Goal: Find specific page/section: Find specific page/section

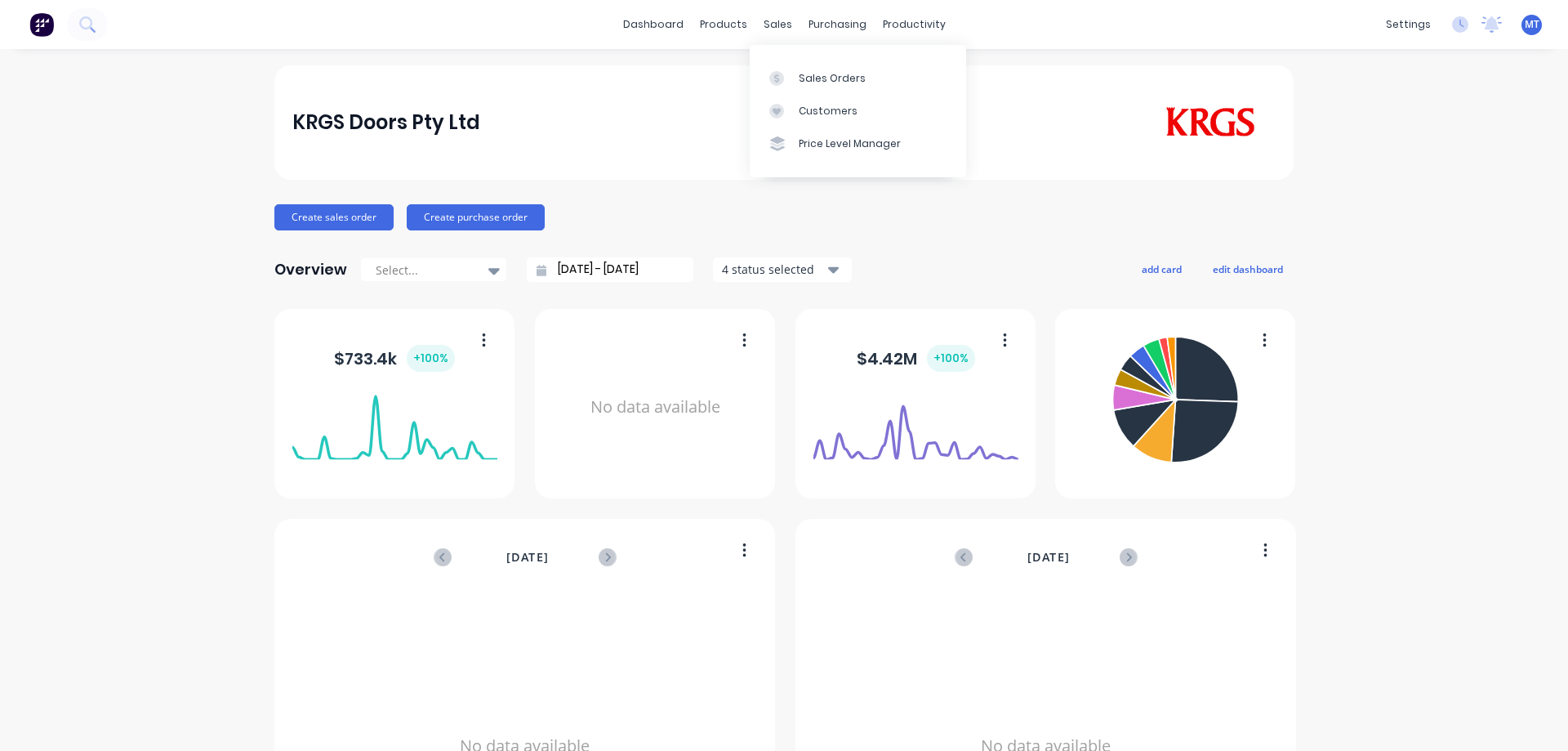
click at [791, 76] on div at bounding box center [781, 78] width 25 height 15
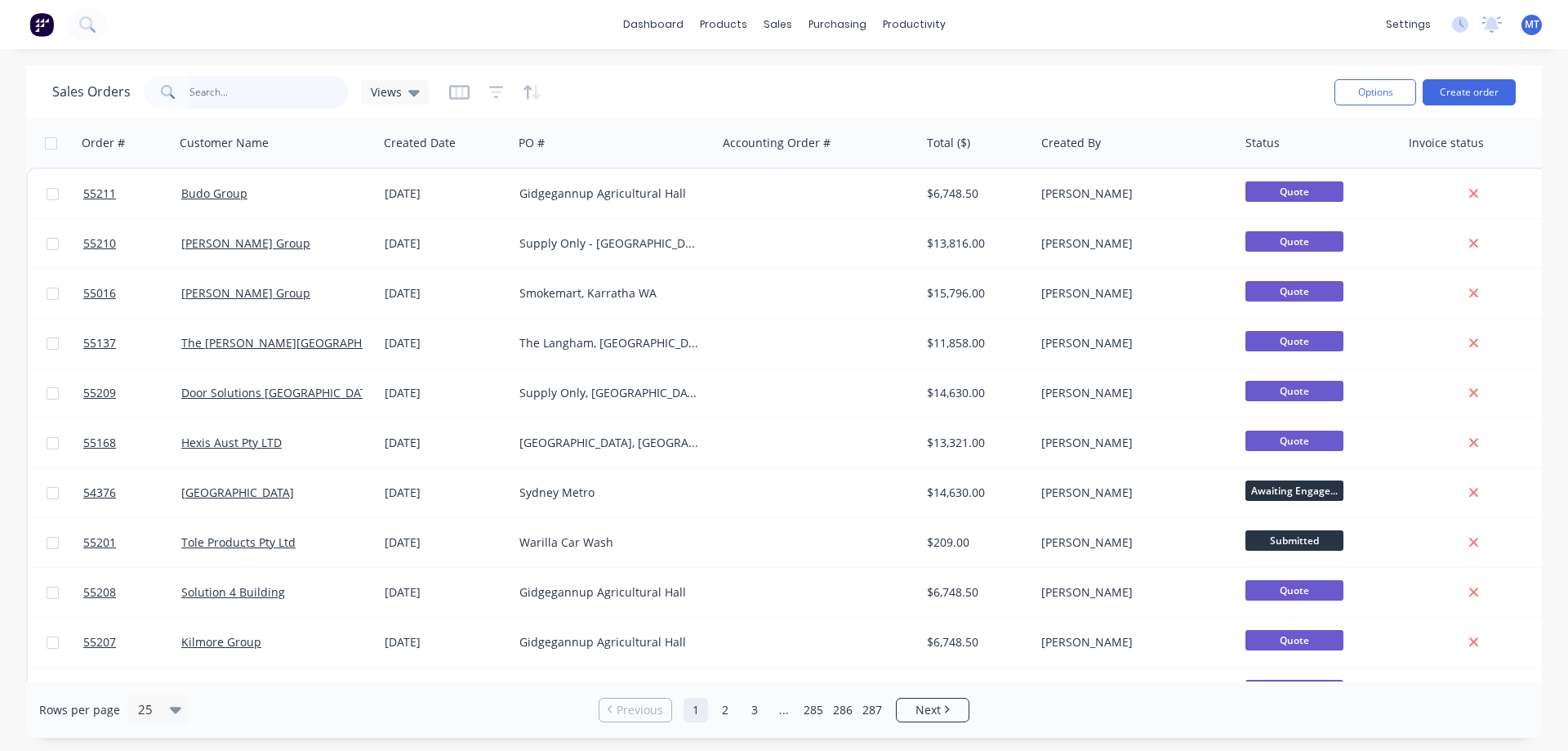
click at [293, 86] on input "text" at bounding box center [269, 92] width 159 height 33
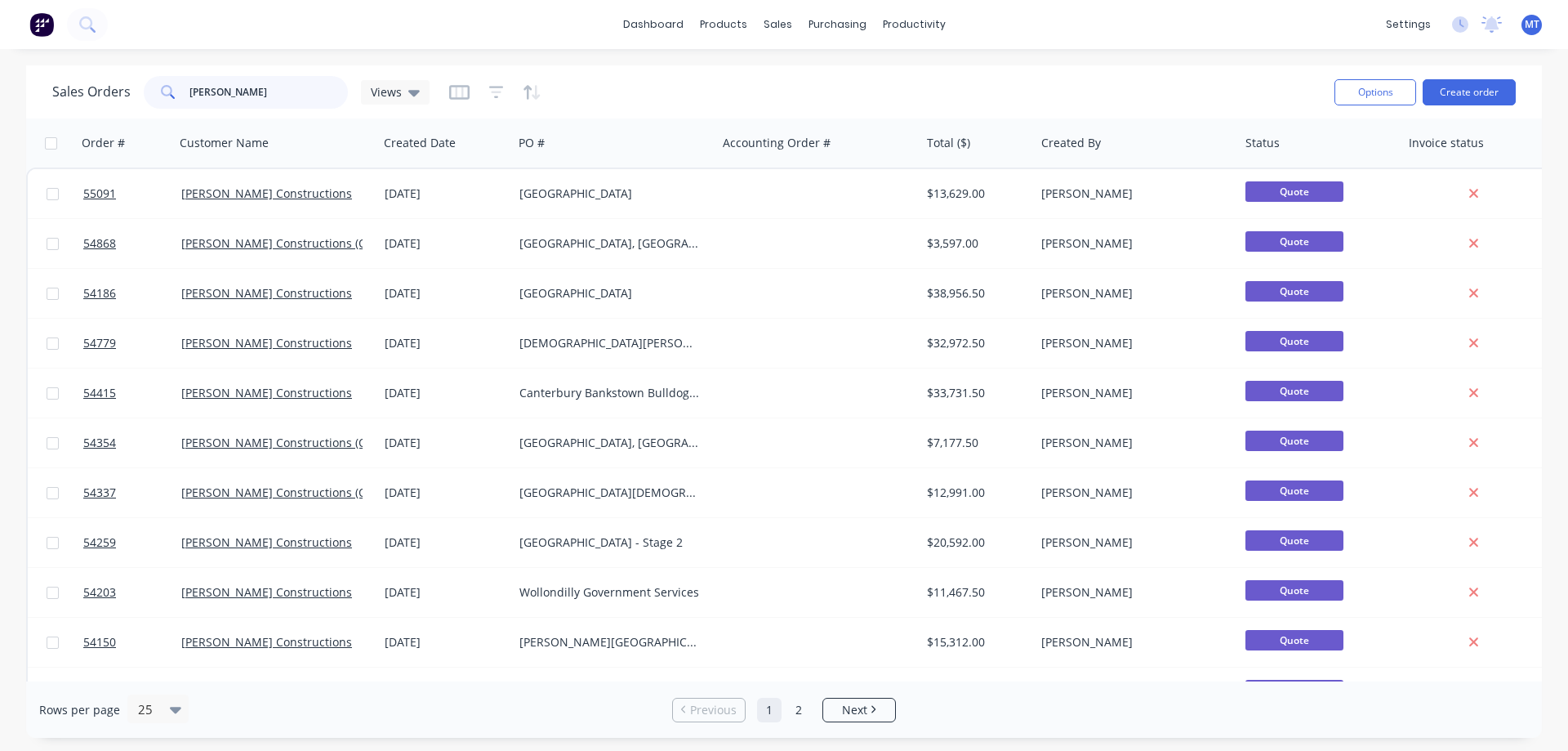
drag, startPoint x: 273, startPoint y: 99, endPoint x: 120, endPoint y: 83, distance: 153.8
click at [120, 83] on div "Sales Orders kane Views" at bounding box center [241, 92] width 377 height 33
type input "ey united"
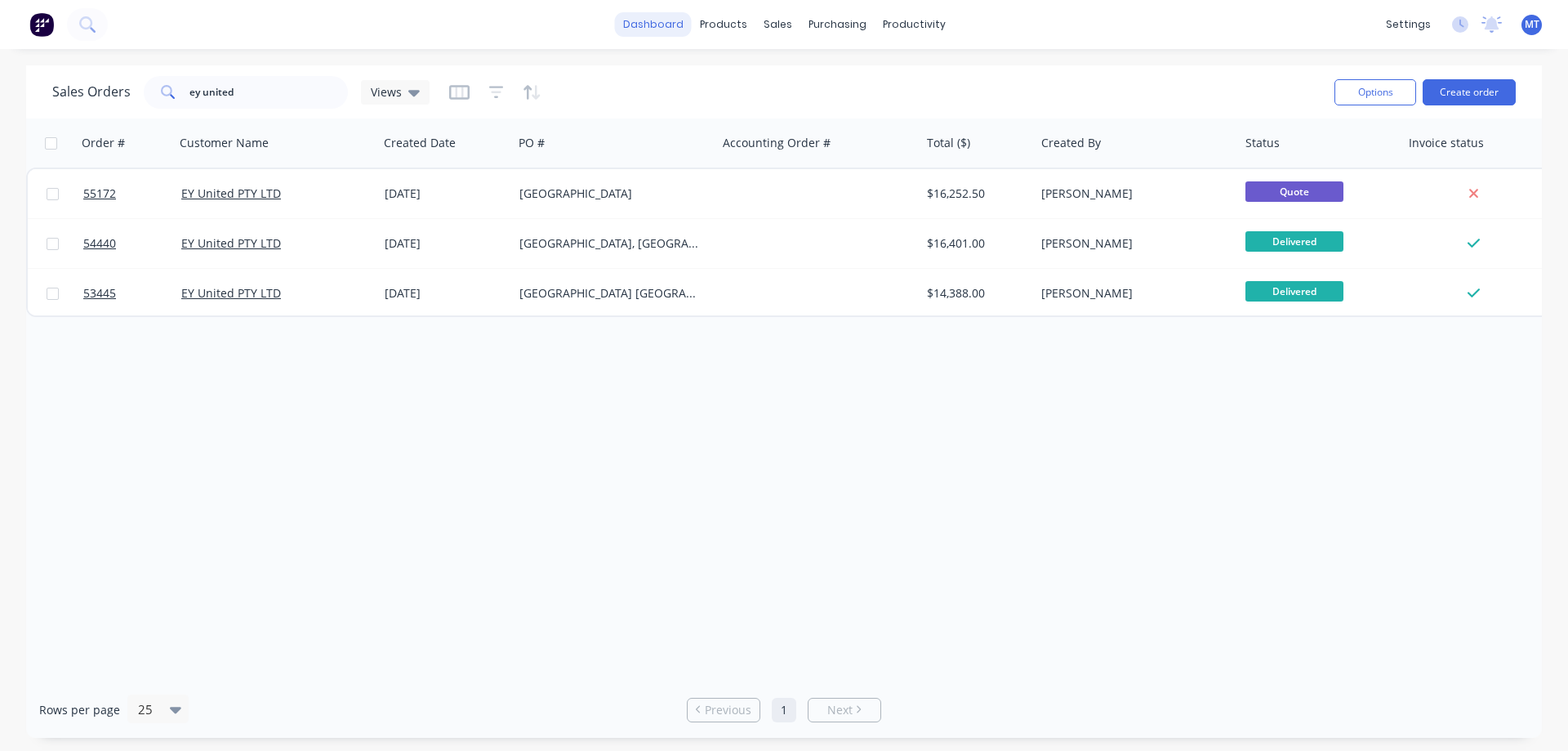
click at [676, 25] on link "dashboard" at bounding box center [653, 25] width 76 height 25
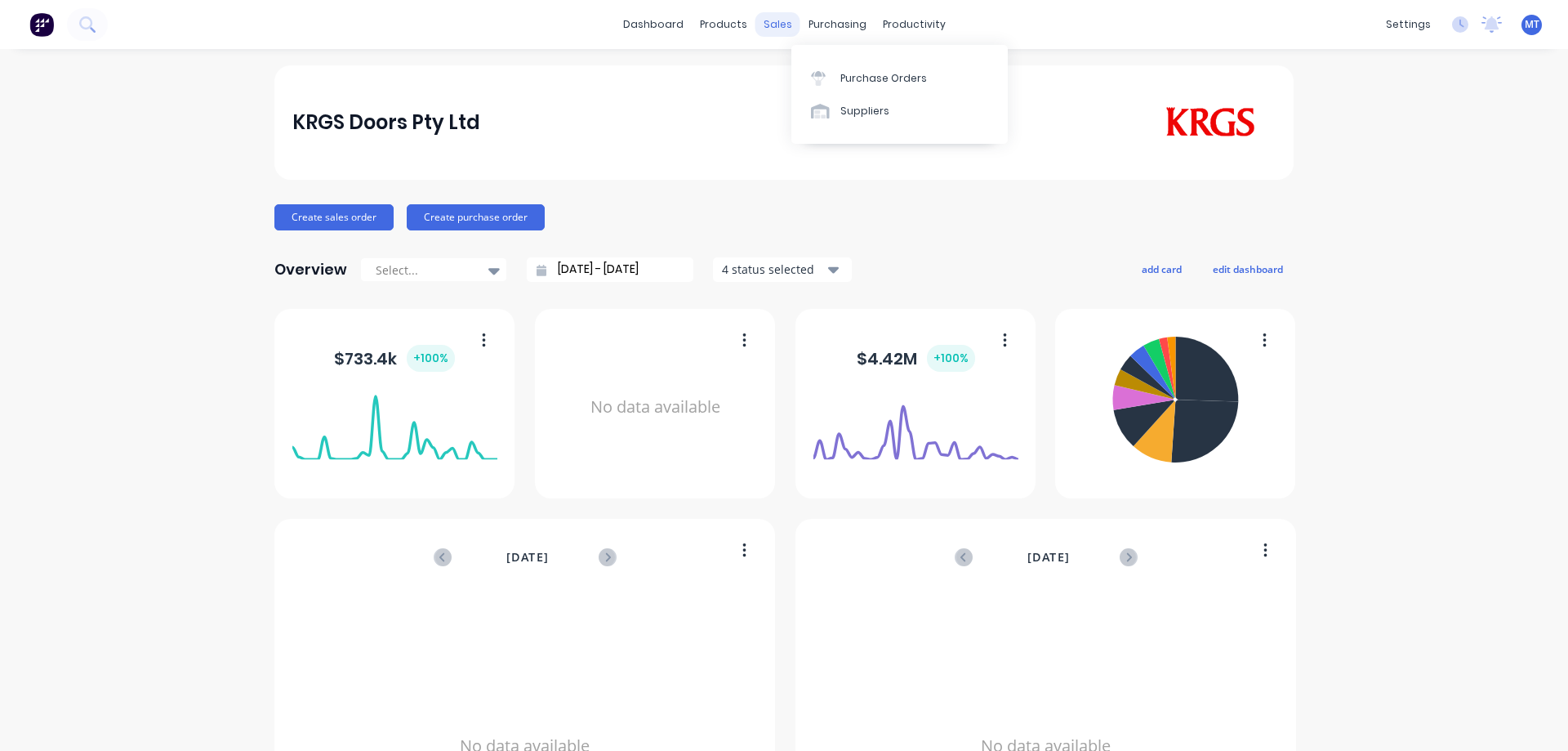
click at [771, 21] on div "sales" at bounding box center [777, 25] width 45 height 25
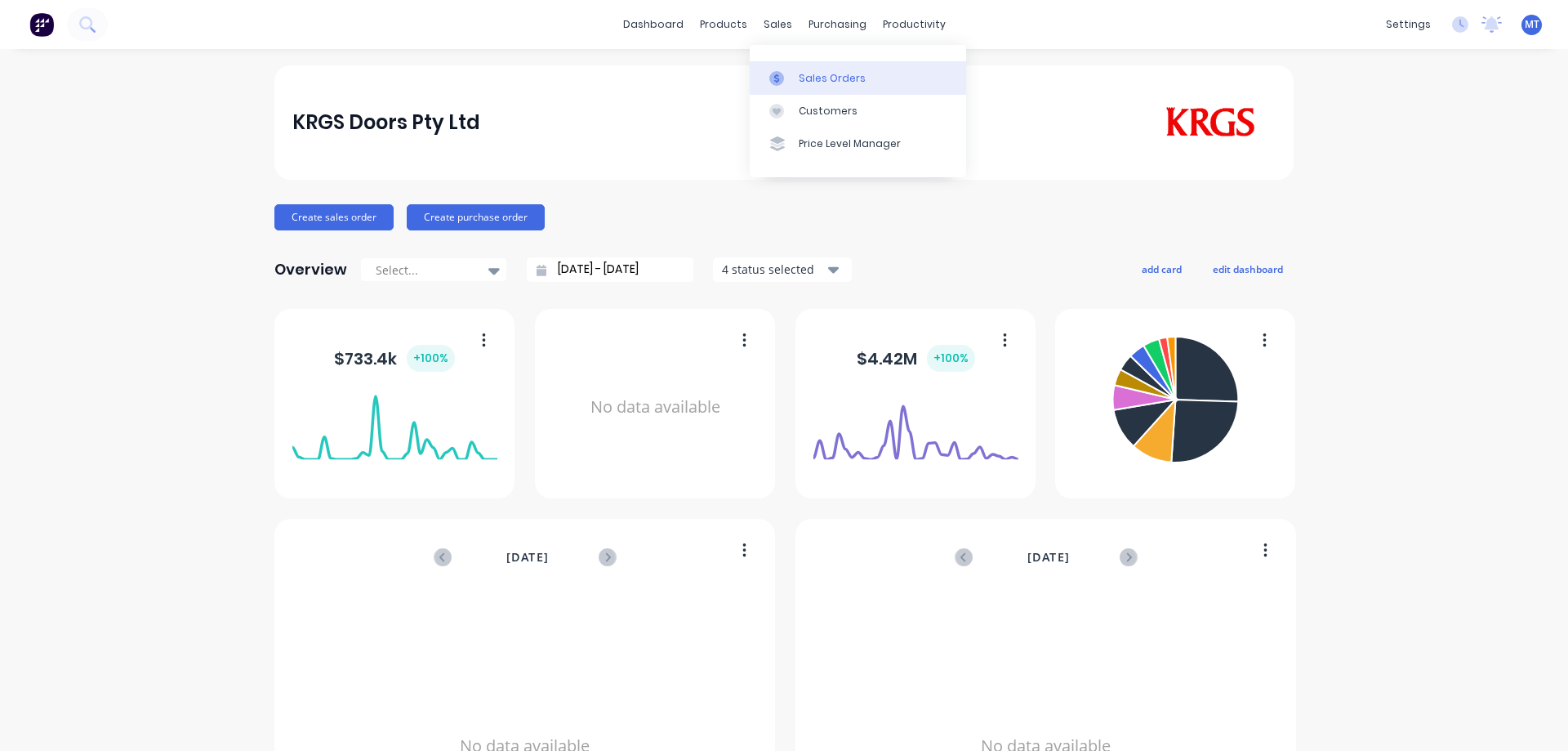
click at [804, 72] on div "Sales Orders" at bounding box center [832, 78] width 67 height 15
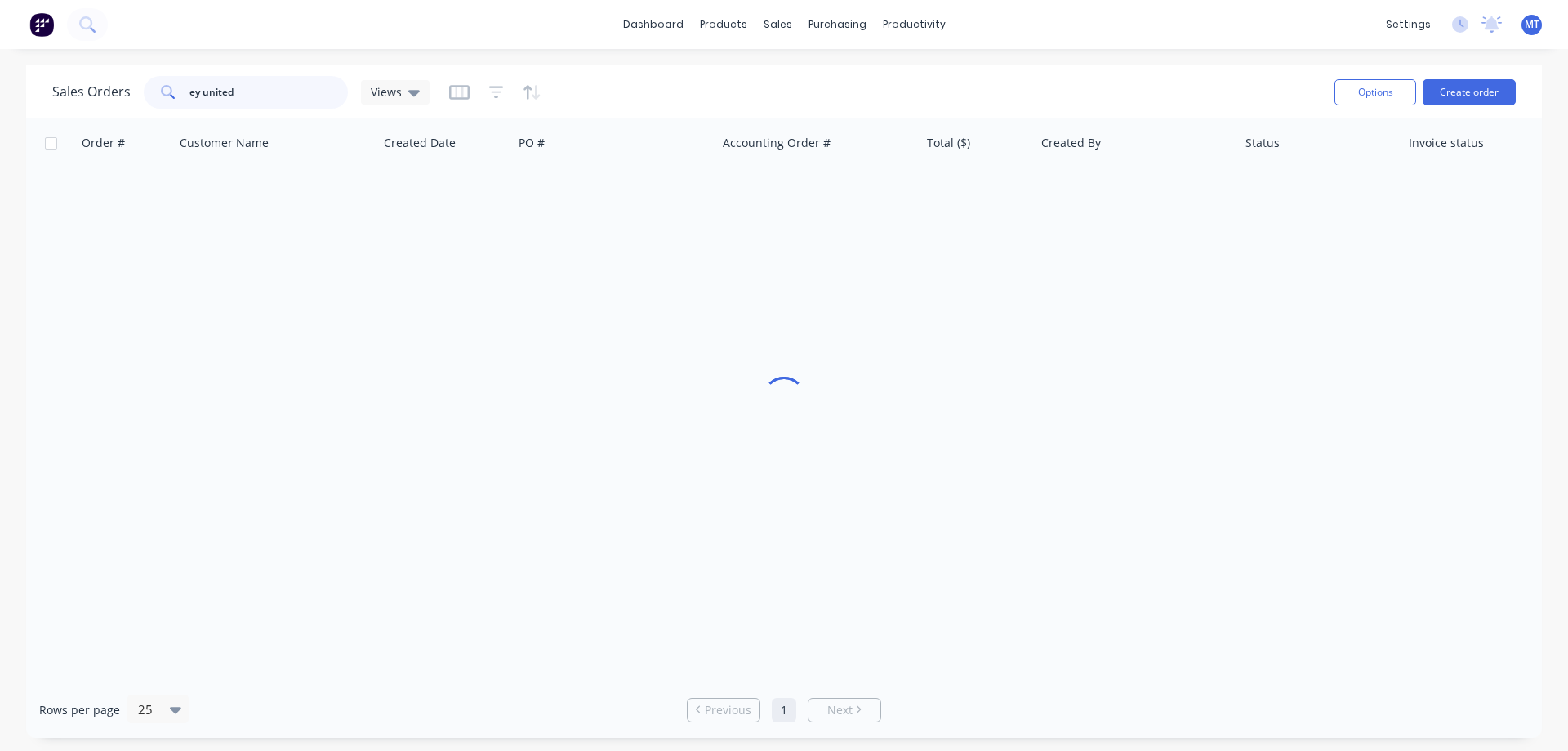
drag, startPoint x: 276, startPoint y: 88, endPoint x: 0, endPoint y: 77, distance: 276.2
click at [0, 77] on div "Sales Orders ey united Views Options Create order Order # Customer Name Created…" at bounding box center [784, 402] width 1568 height 672
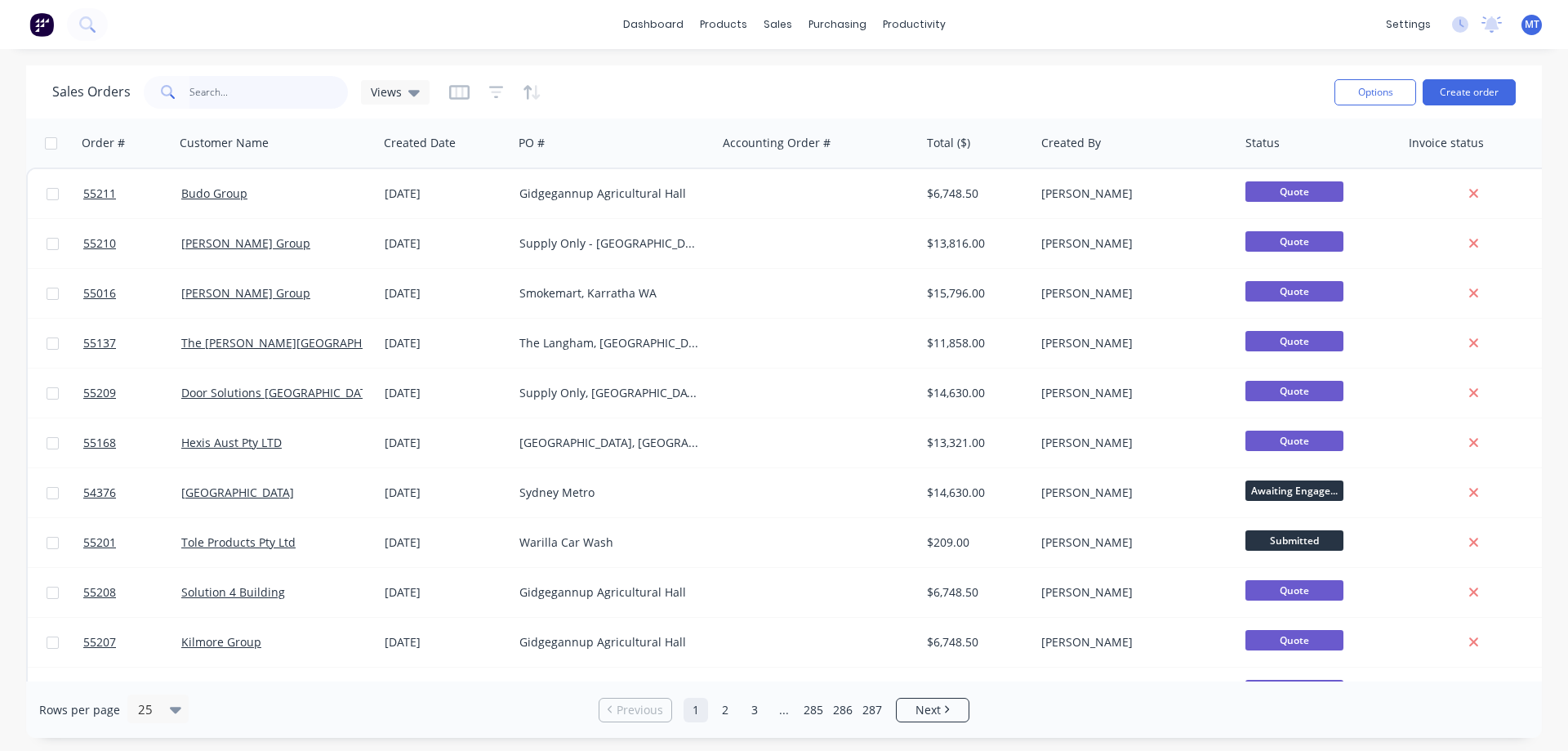
click at [234, 95] on input "text" at bounding box center [269, 92] width 159 height 33
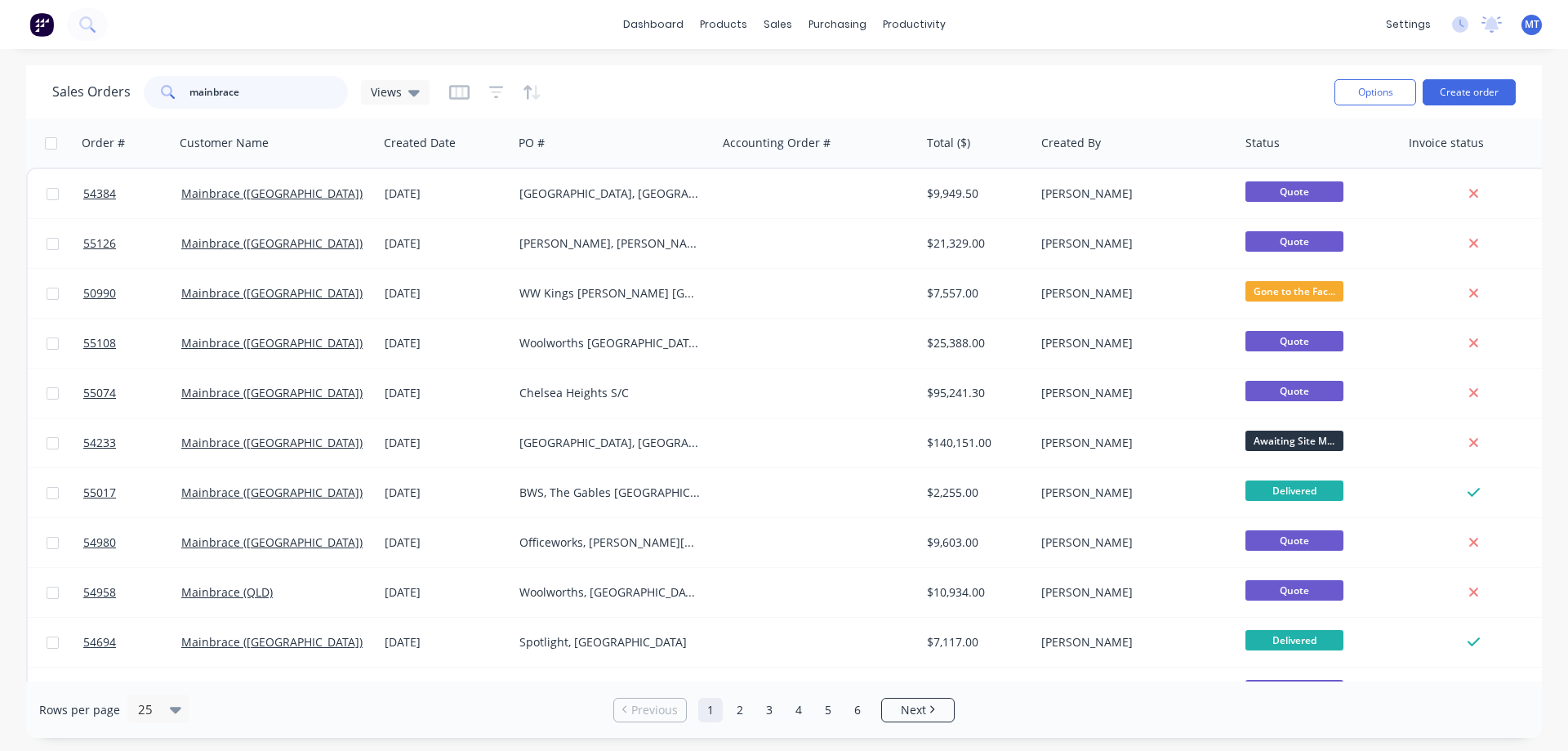
drag, startPoint x: 267, startPoint y: 90, endPoint x: 1, endPoint y: 74, distance: 266.5
click at [3, 74] on div "Sales Orders mainbrace Views Options Create order Order # Customer Name Created…" at bounding box center [784, 402] width 1568 height 672
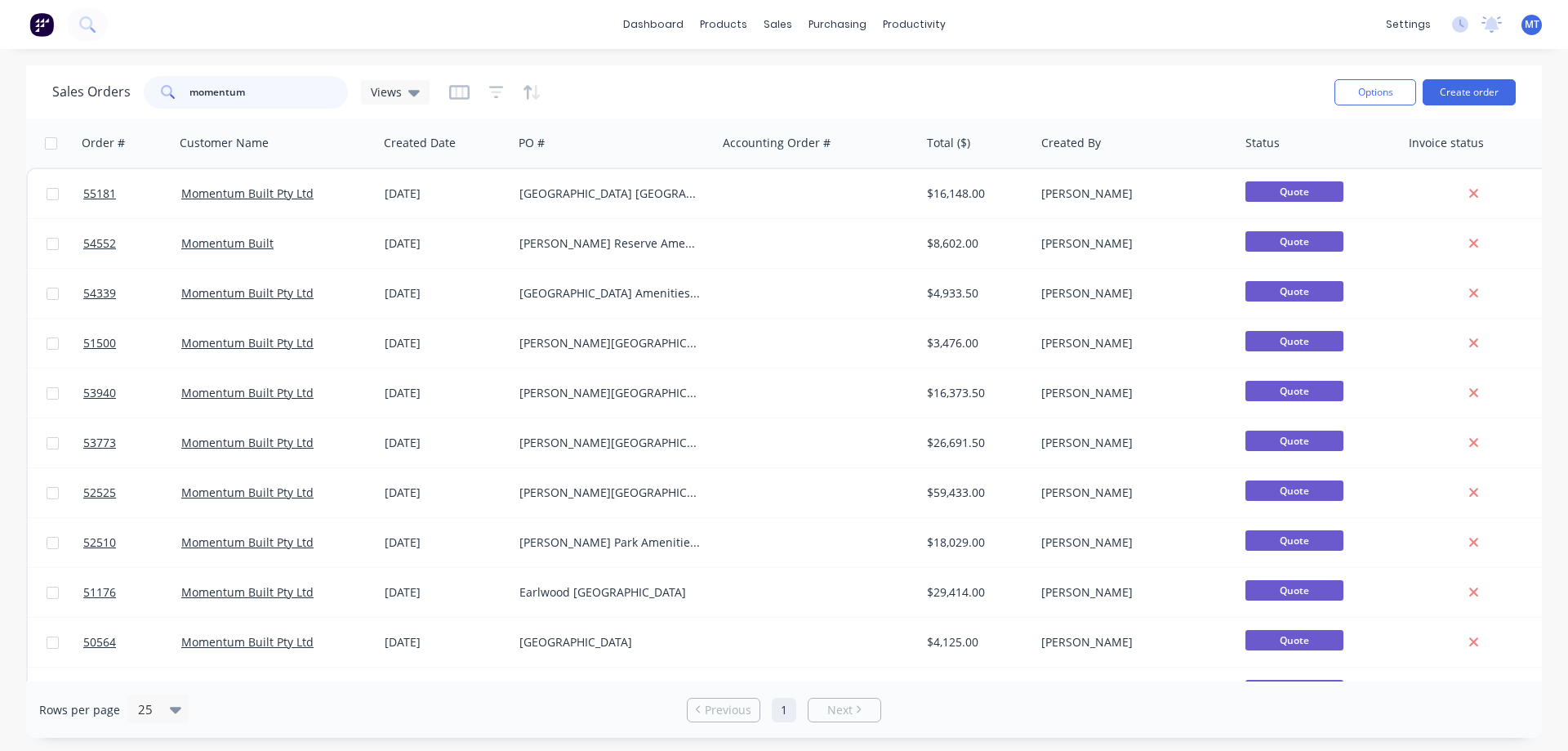
drag, startPoint x: 248, startPoint y: 98, endPoint x: 46, endPoint y: 98, distance: 202.0
click at [46, 98] on div "Sales Orders momentum Views Options Create order" at bounding box center [784, 92] width 1515 height 53
drag, startPoint x: 253, startPoint y: 86, endPoint x: 0, endPoint y: 125, distance: 256.0
click at [0, 125] on div "Sales Orders richard crook Views Options Create order Order # Customer Name Cre…" at bounding box center [784, 402] width 1568 height 672
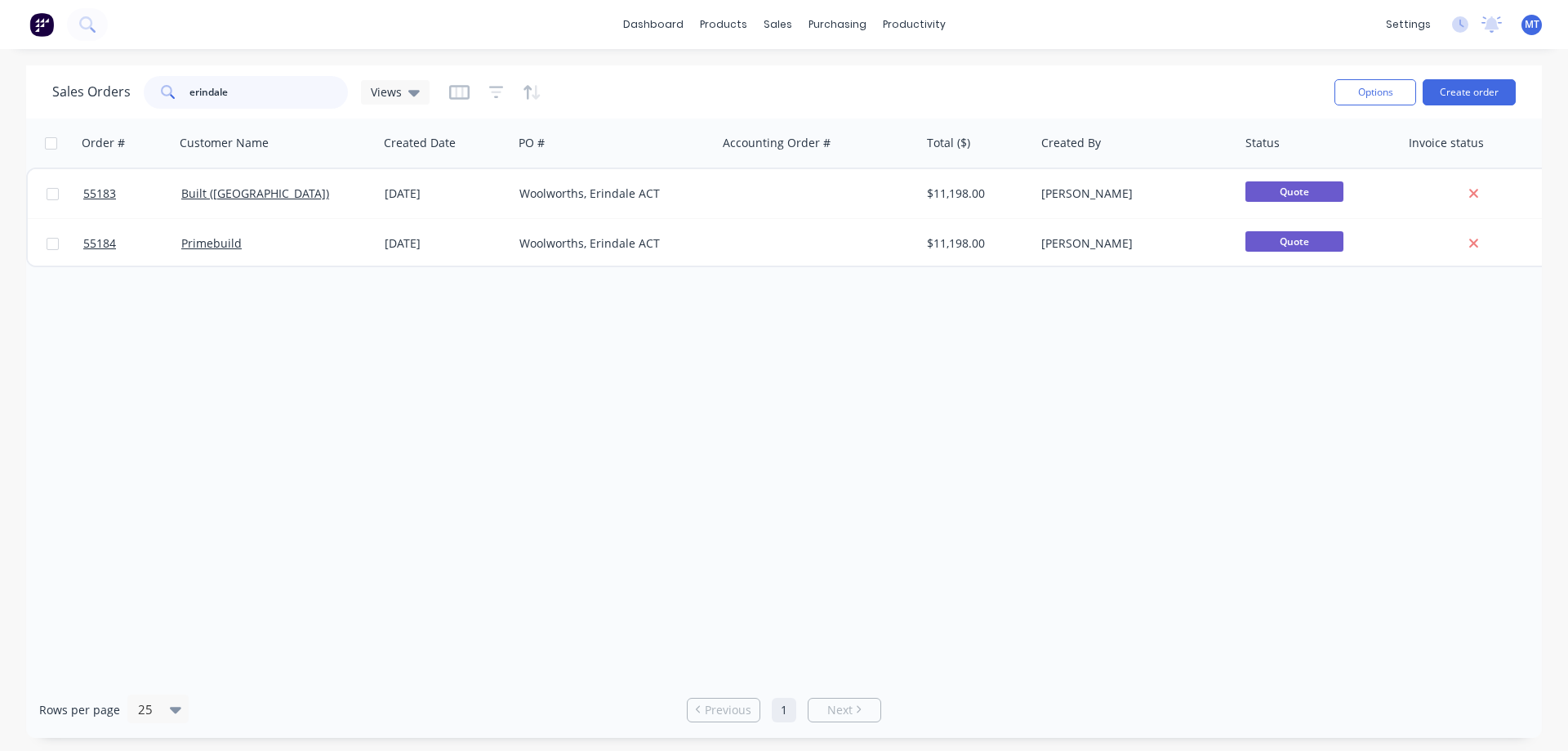
drag, startPoint x: 284, startPoint y: 75, endPoint x: 0, endPoint y: 79, distance: 284.0
click at [0, 79] on div "Sales Orders erindale Views Options Create order Order # Customer Name Created …" at bounding box center [784, 402] width 1568 height 672
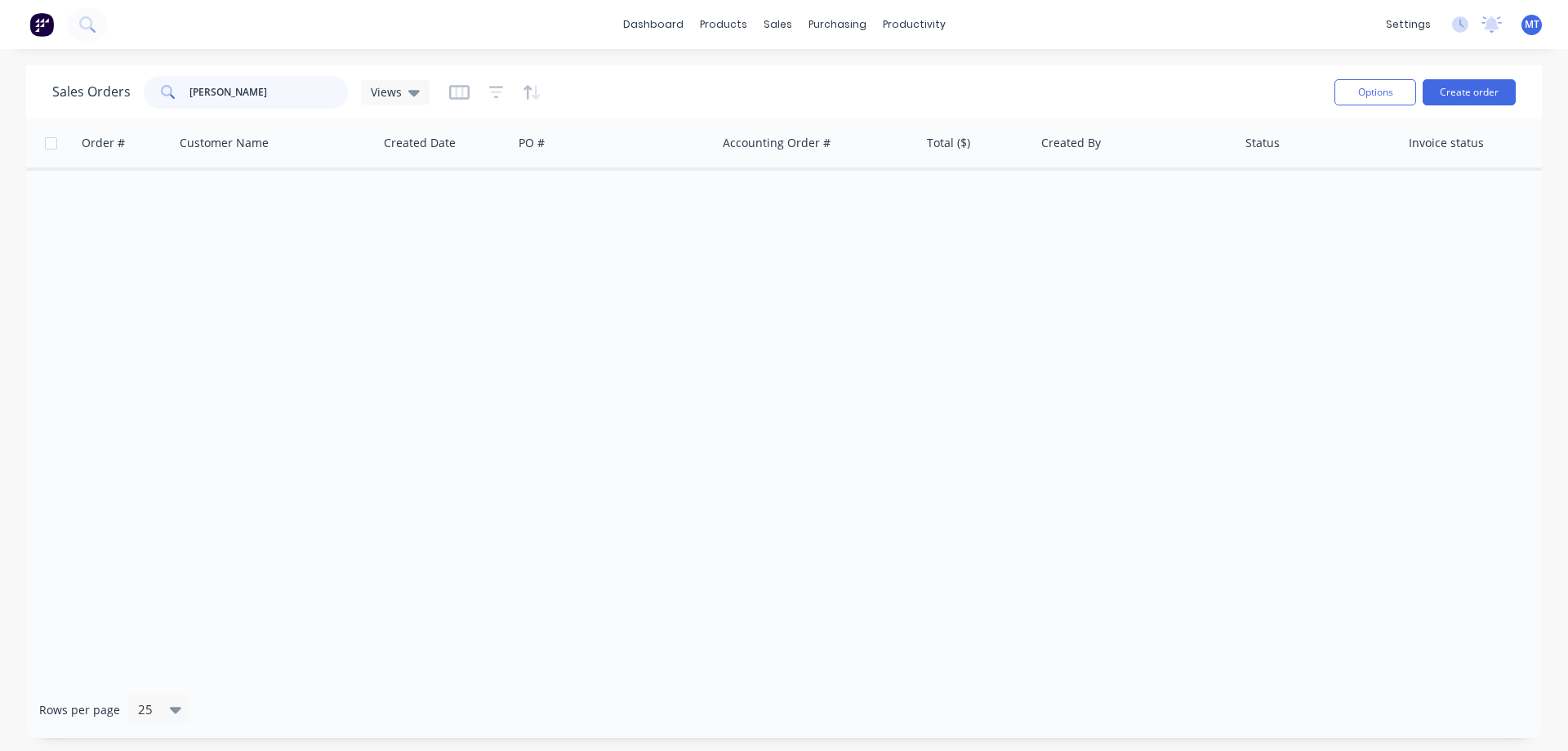
drag, startPoint x: 245, startPoint y: 91, endPoint x: 28, endPoint y: 85, distance: 217.1
click at [28, 85] on div "Sales Orders dendy Views Options Create order" at bounding box center [784, 92] width 1515 height 53
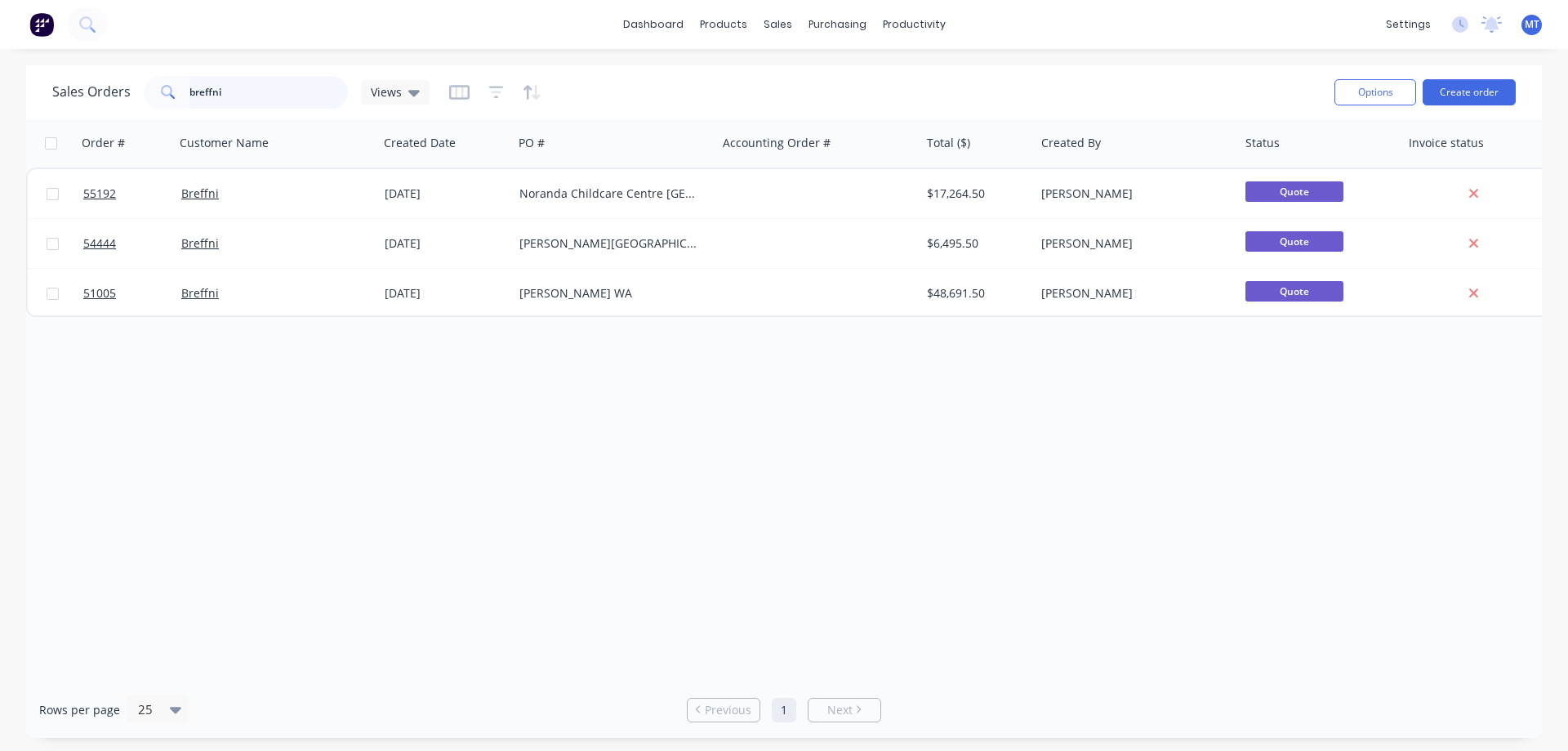
drag, startPoint x: 294, startPoint y: 94, endPoint x: 0, endPoint y: 67, distance: 295.2
click at [0, 67] on div "Sales Orders breffni Views Options Create order Order # Customer Name Created D…" at bounding box center [784, 402] width 1568 height 672
type input "villanova"
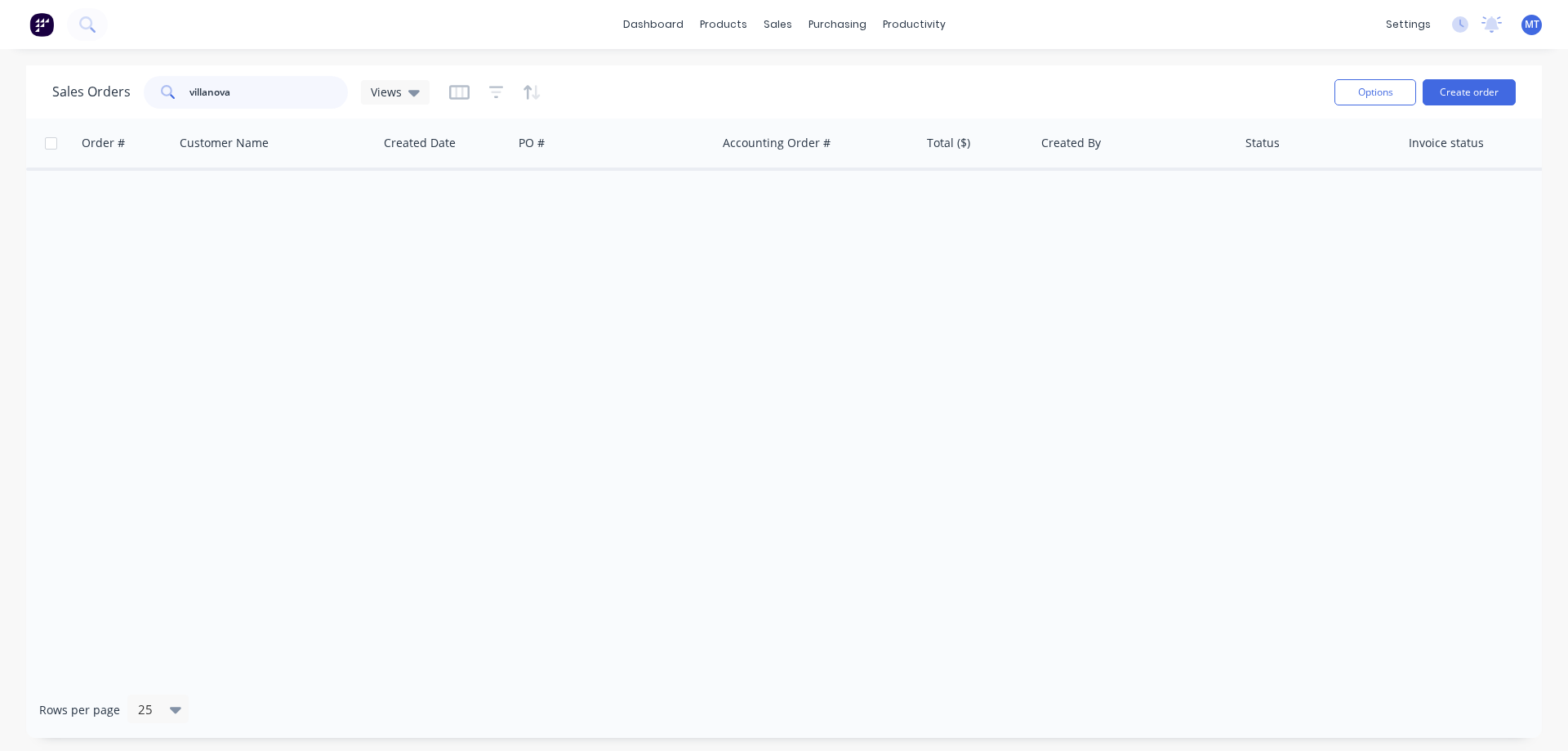
drag, startPoint x: 269, startPoint y: 91, endPoint x: 10, endPoint y: 75, distance: 259.5
click at [12, 76] on div "Sales Orders villanova Views Options Create order Order # Customer Name Created…" at bounding box center [784, 402] width 1568 height 672
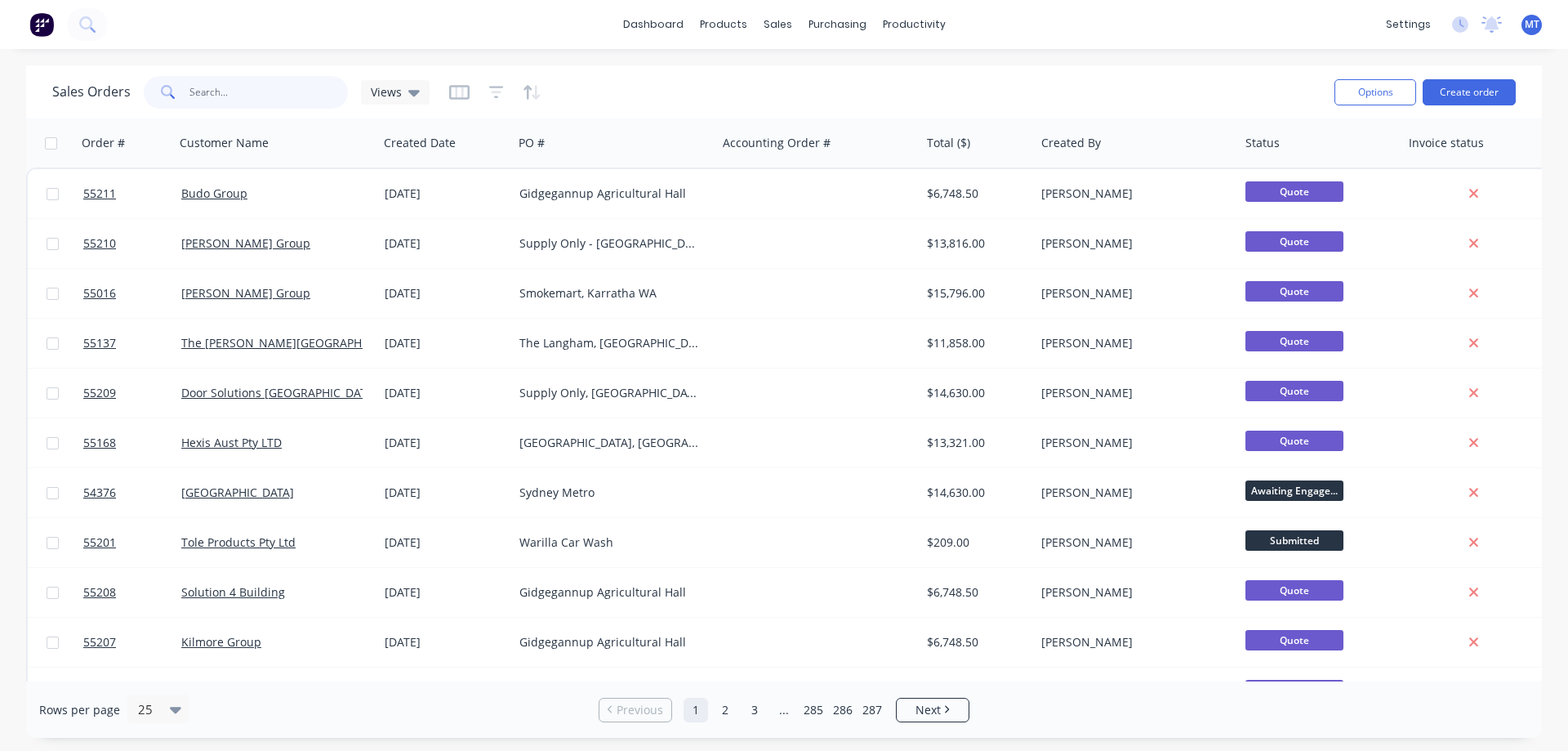
click at [224, 100] on input "text" at bounding box center [269, 92] width 159 height 33
type input "UNITA"
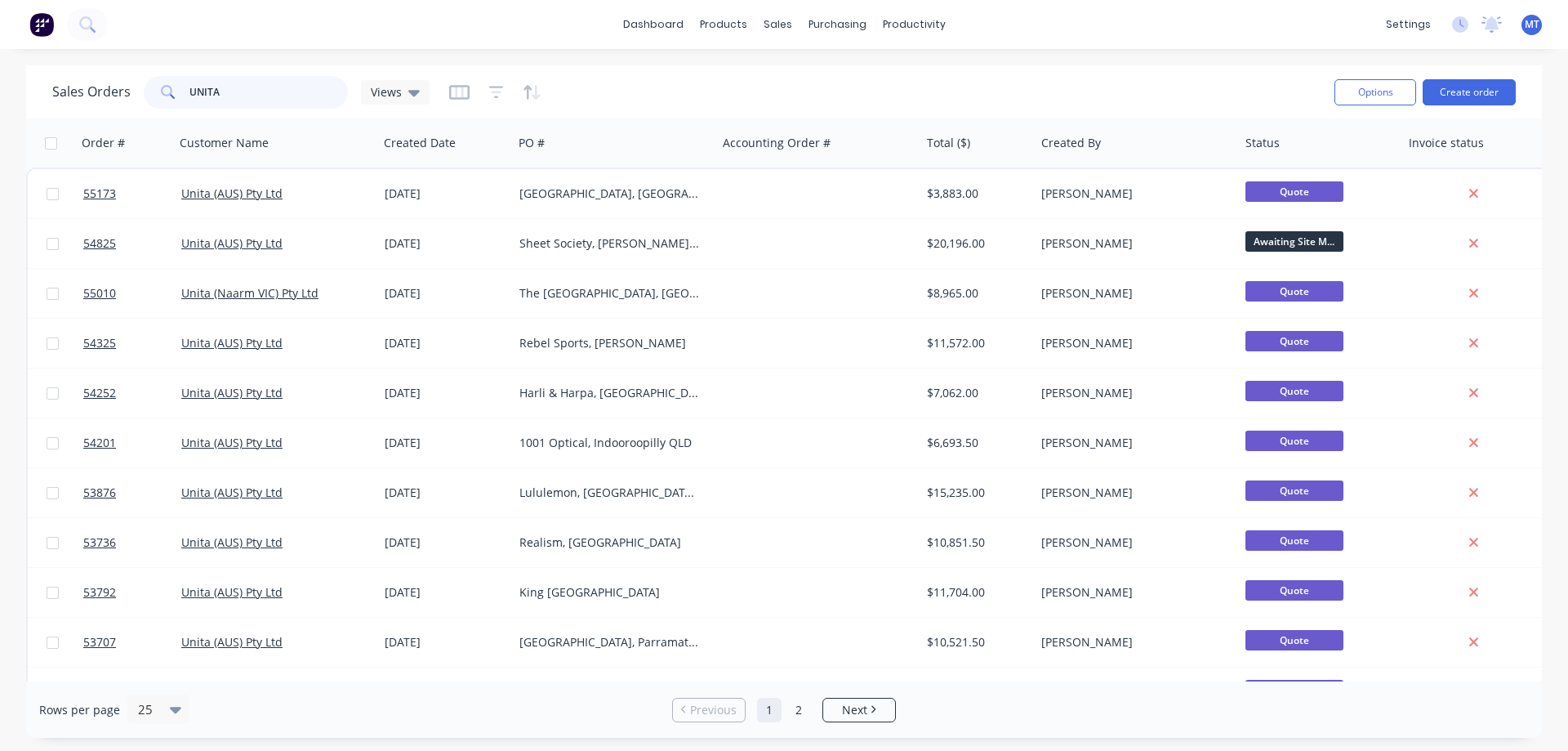
drag, startPoint x: 255, startPoint y: 81, endPoint x: 122, endPoint y: 102, distance: 134.6
click at [122, 102] on div "Sales Orders UNITA Views" at bounding box center [241, 92] width 377 height 33
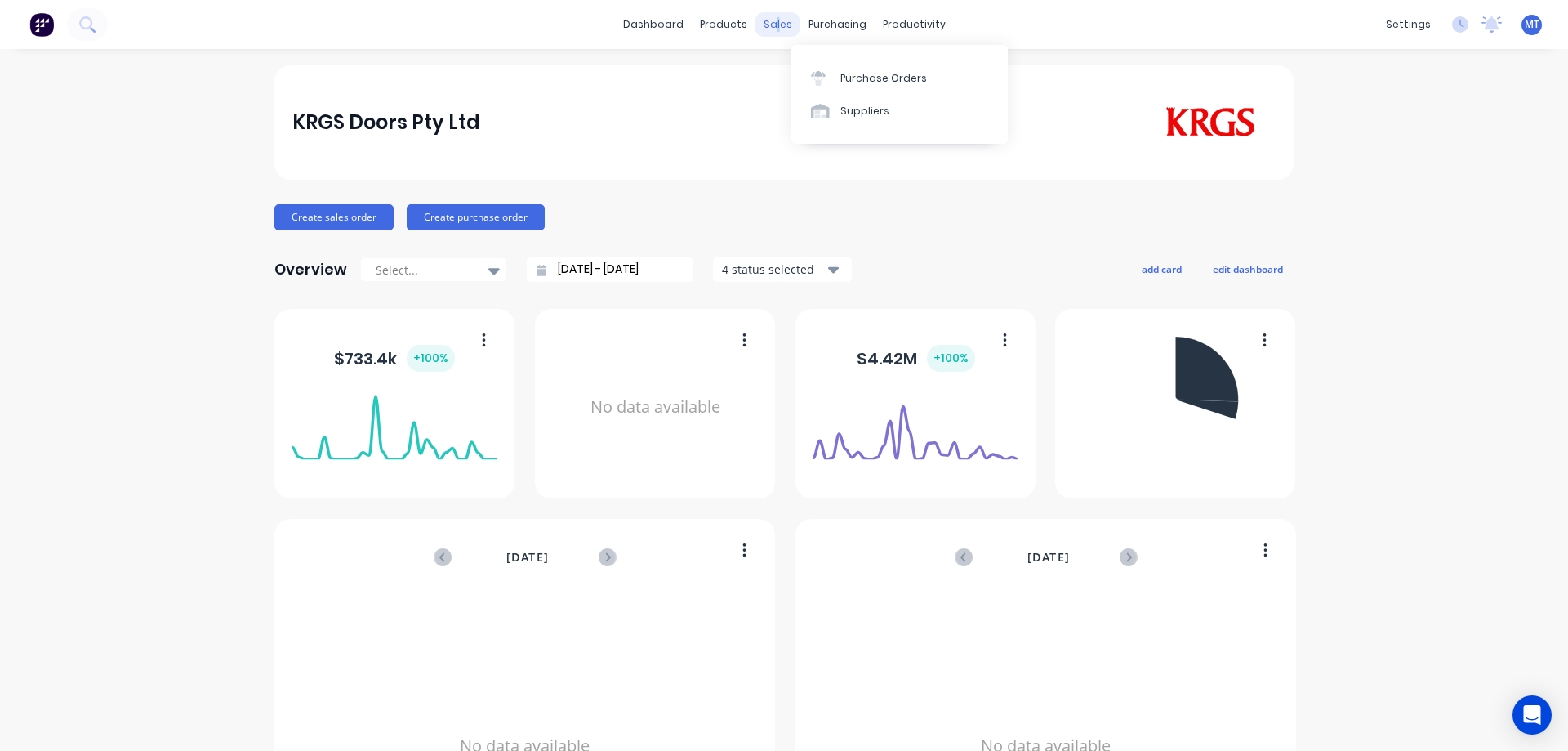
click at [769, 22] on div "sales" at bounding box center [777, 25] width 45 height 25
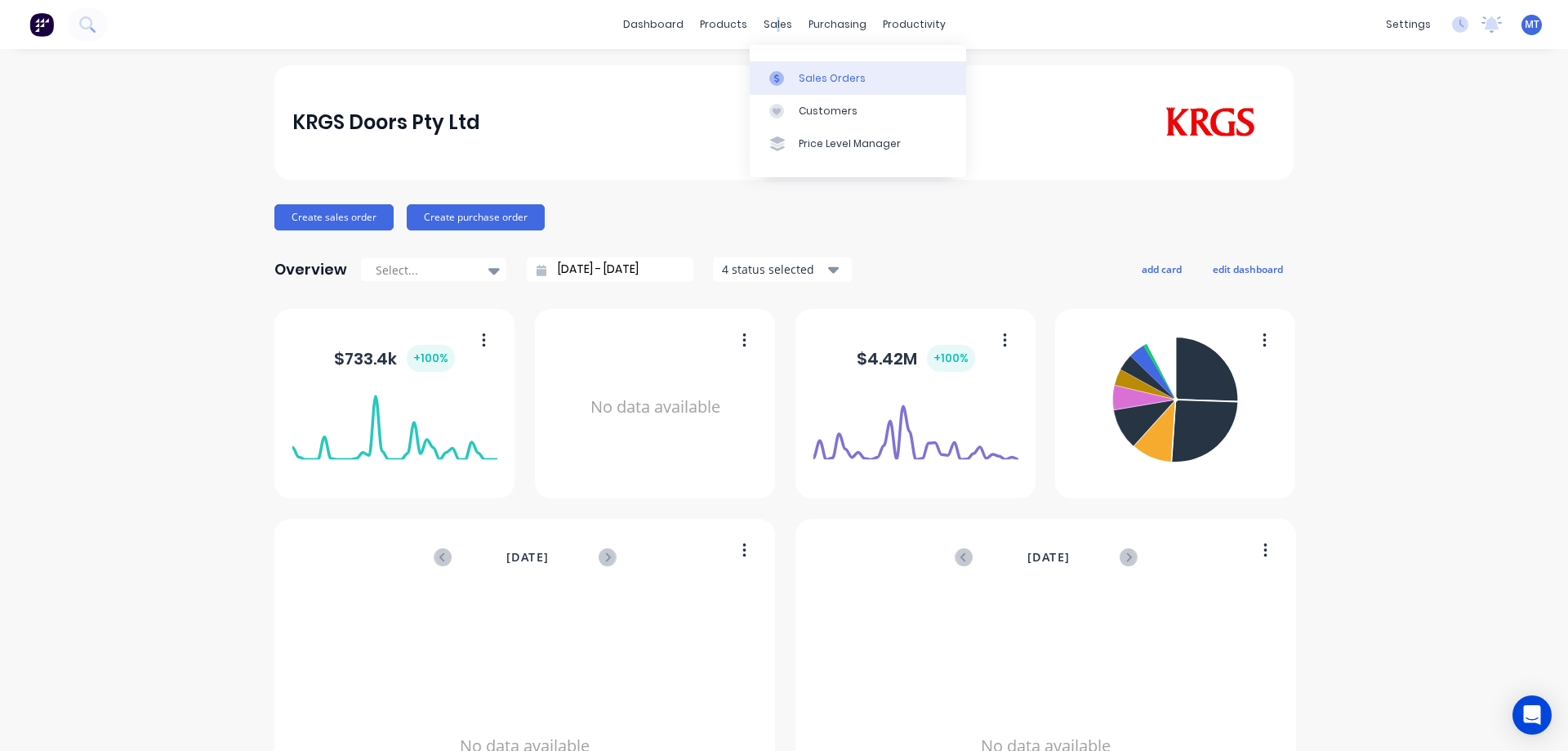
click at [811, 90] on link "Sales Orders" at bounding box center [858, 78] width 216 height 33
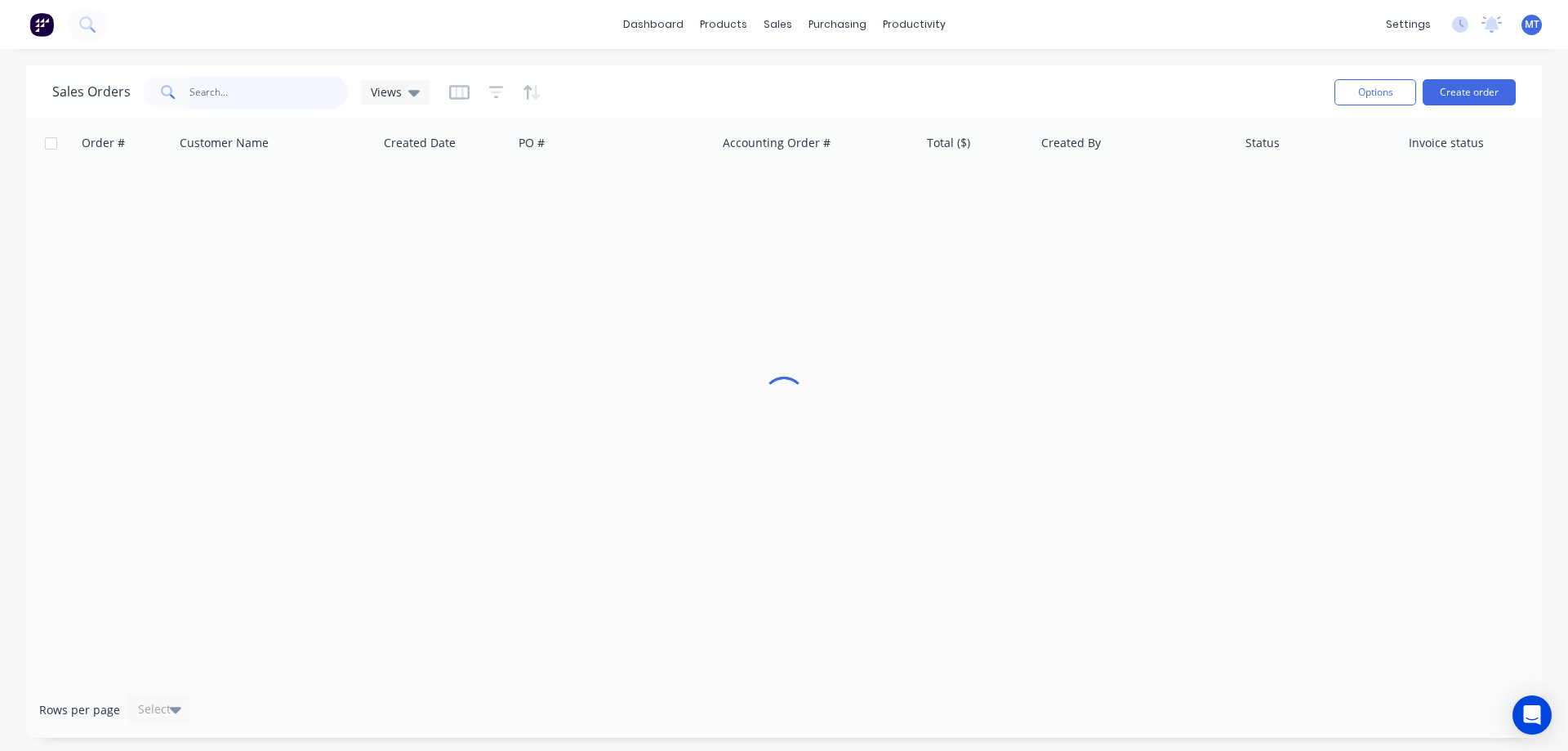
click at [278, 92] on input "text" at bounding box center [269, 92] width 159 height 33
type input "independe"
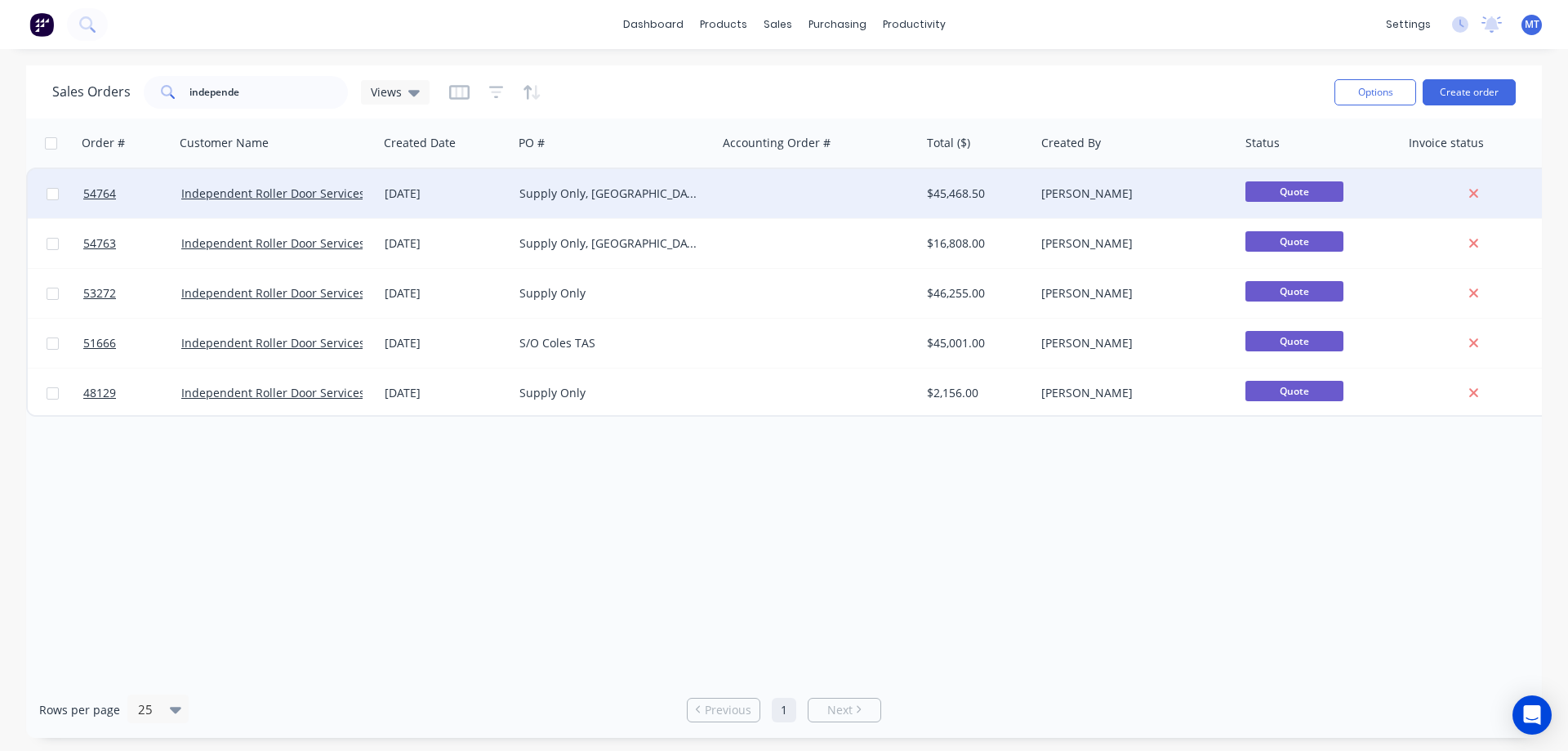
click at [526, 183] on div "Supply Only, [GEOGRAPHIC_DATA]" at bounding box center [614, 194] width 205 height 49
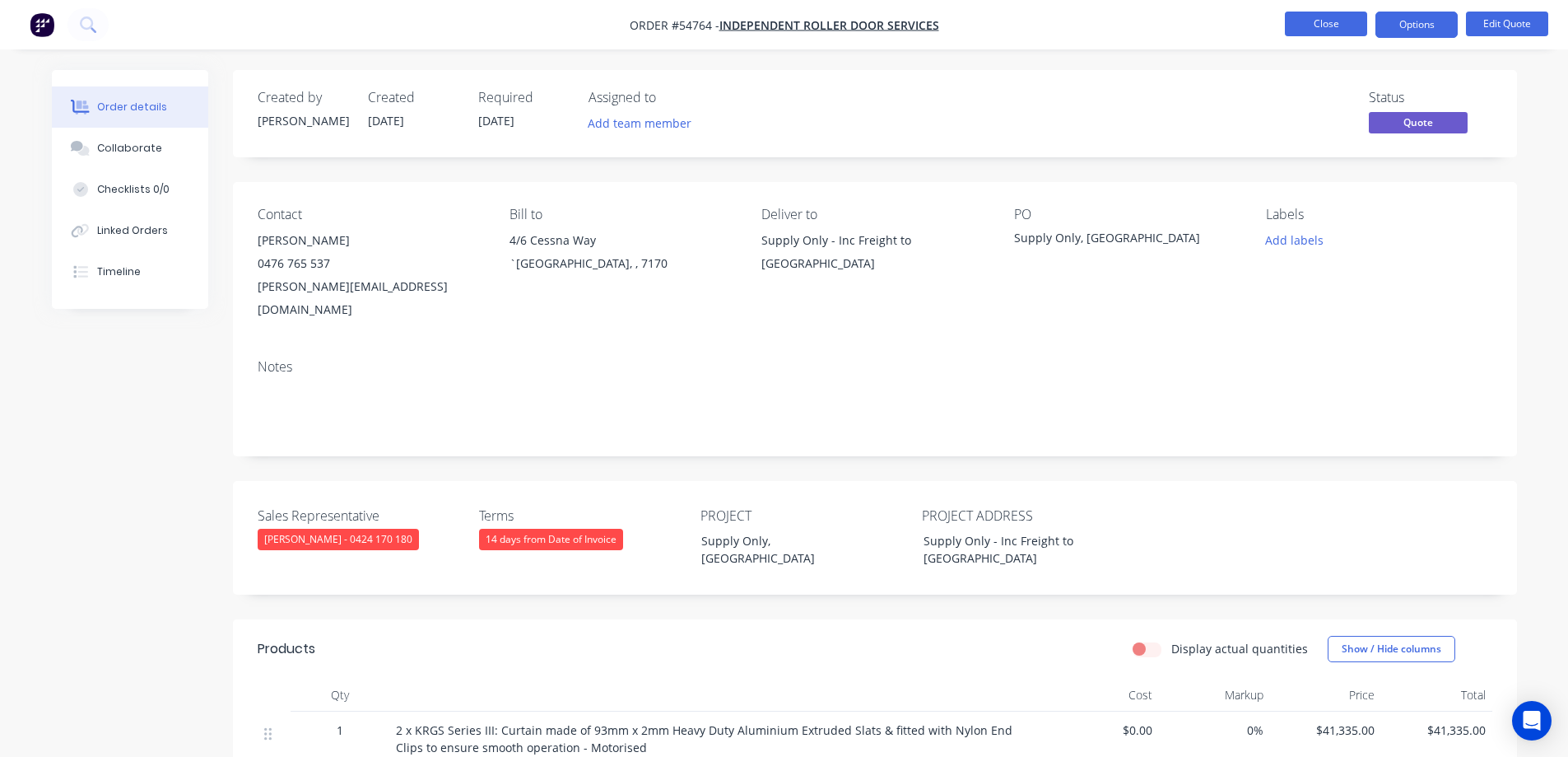
click at [1305, 24] on button "Close" at bounding box center [1325, 24] width 82 height 25
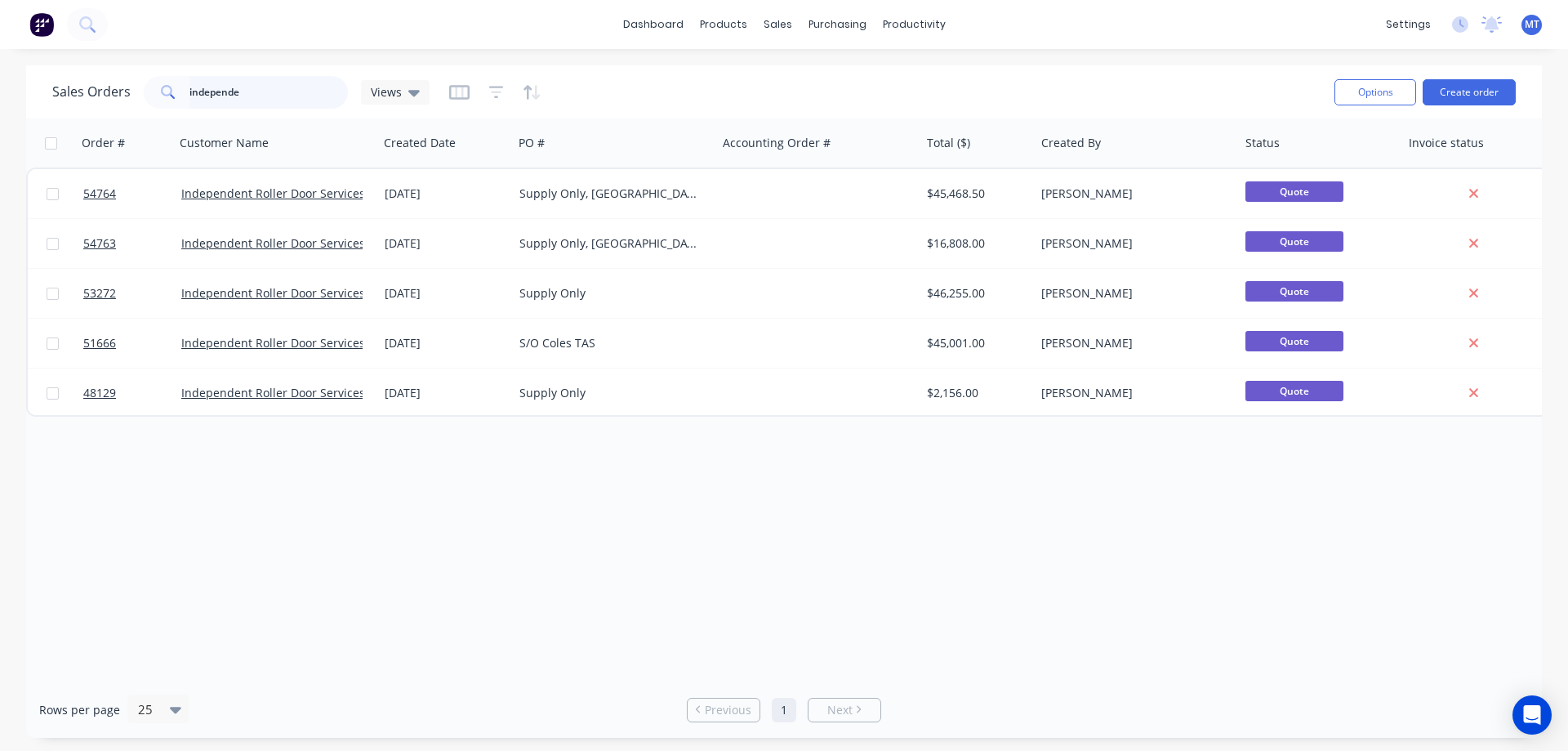
drag, startPoint x: 265, startPoint y: 86, endPoint x: 0, endPoint y: 86, distance: 265.0
click at [0, 86] on div "Sales Orders independe Views Options Create order Order # Customer Name Created…" at bounding box center [784, 402] width 1568 height 672
type input "[PERSON_NAME]"
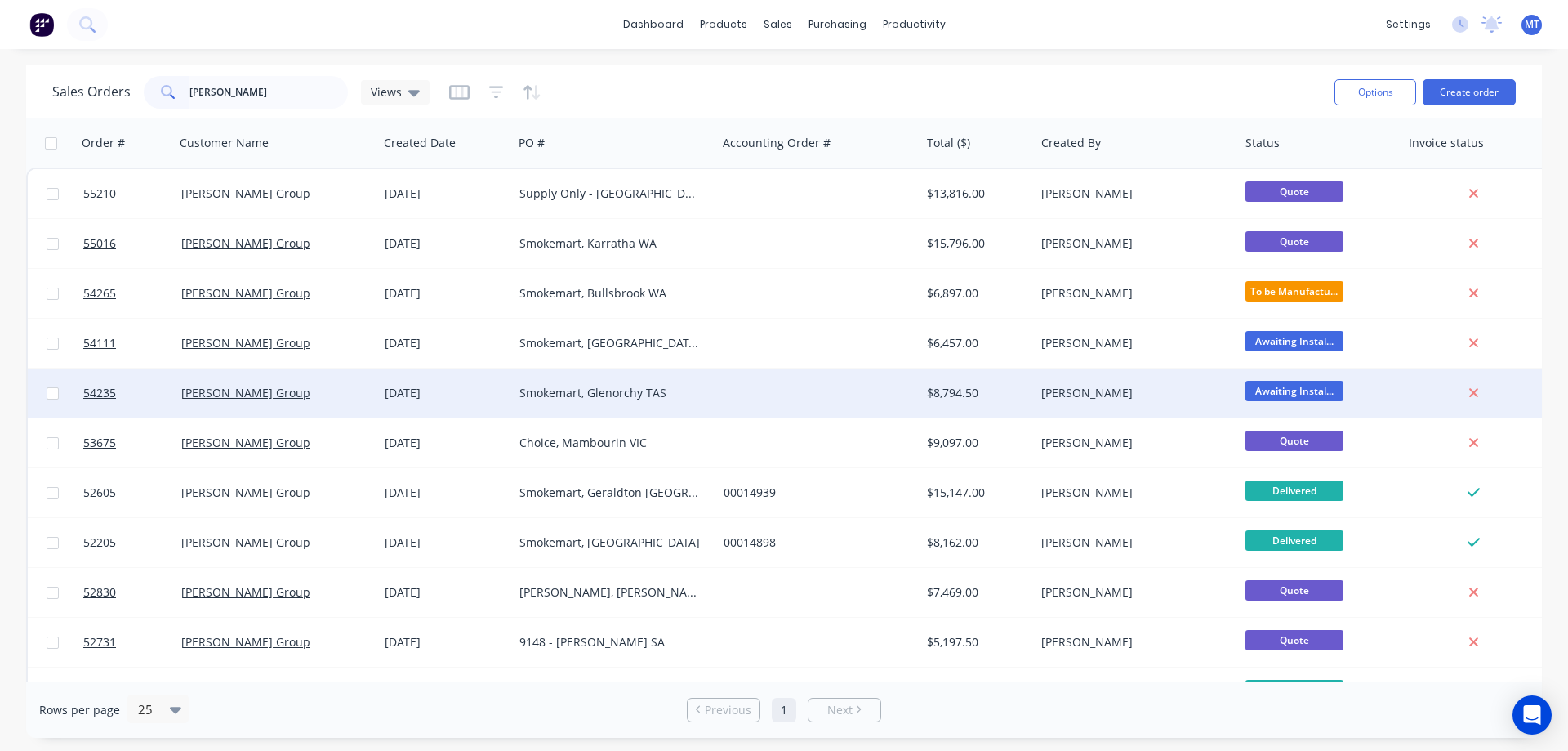
click at [571, 389] on div "Smokemart, Glenorchy TAS" at bounding box center [609, 393] width 182 height 16
